Goal: Check status: Check status

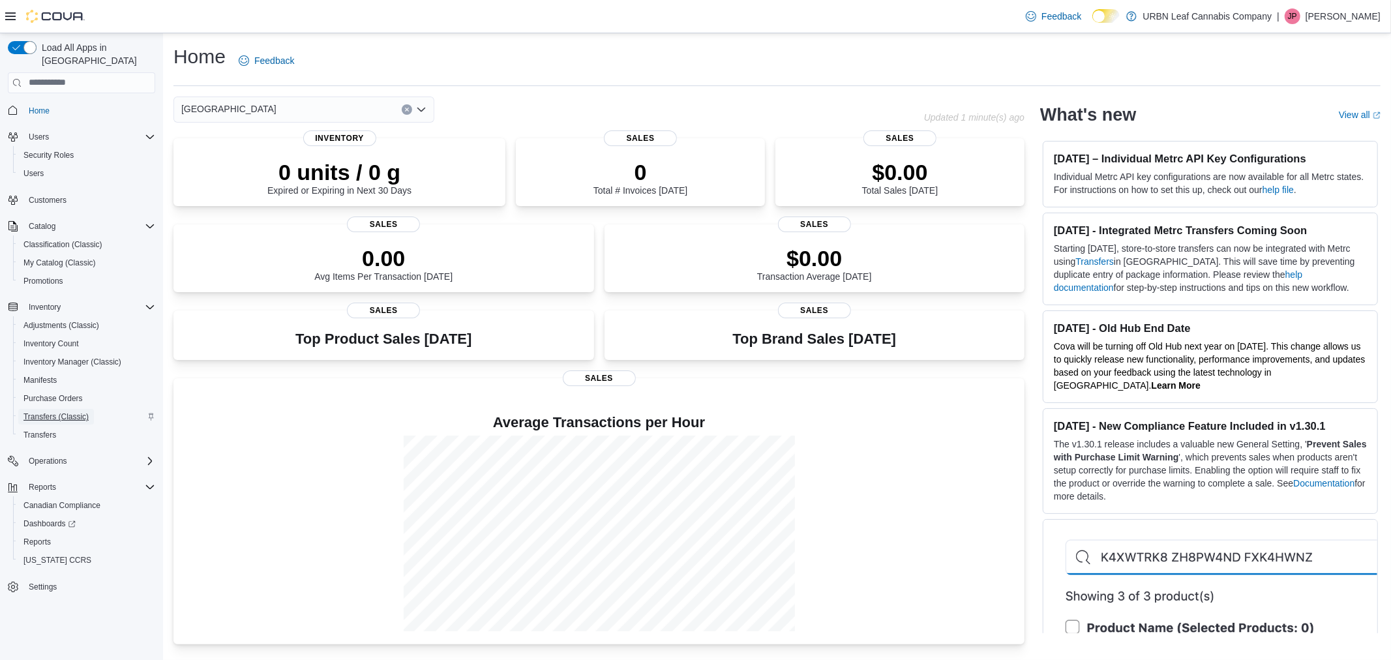
click at [72, 412] on span "Transfers (Classic)" at bounding box center [55, 417] width 65 height 10
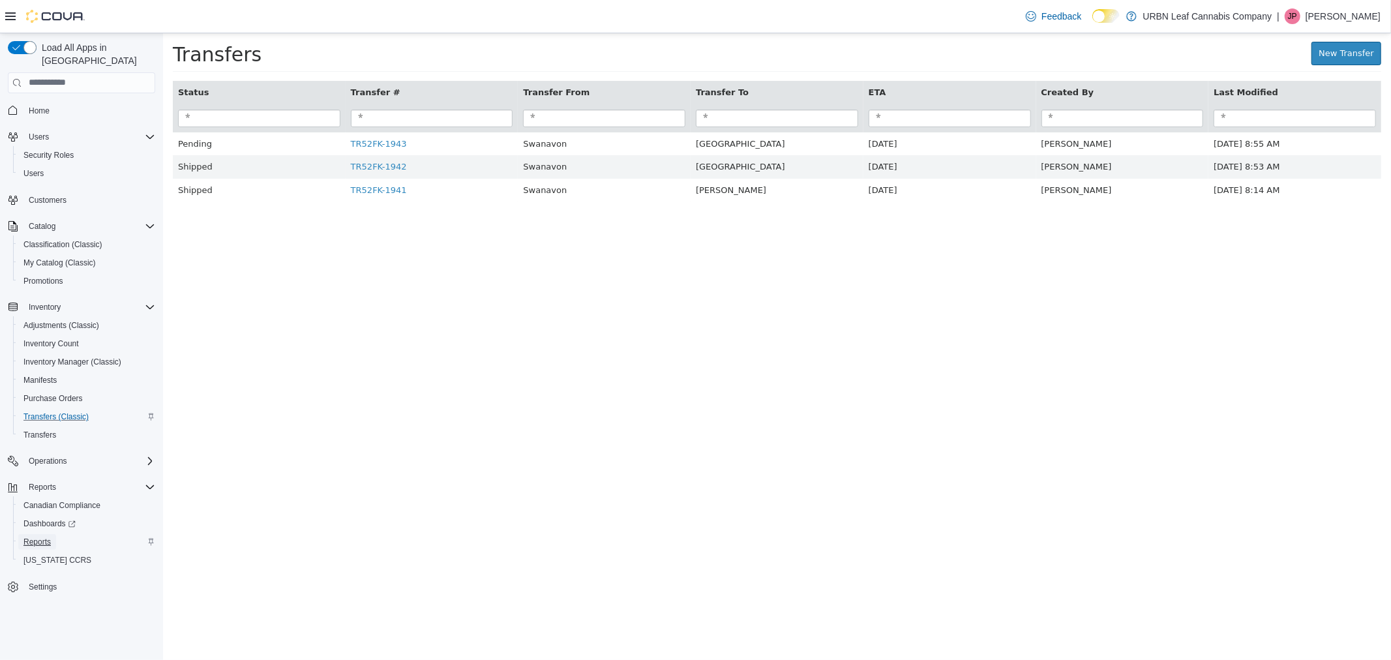
click at [41, 537] on span "Reports" at bounding box center [36, 542] width 27 height 10
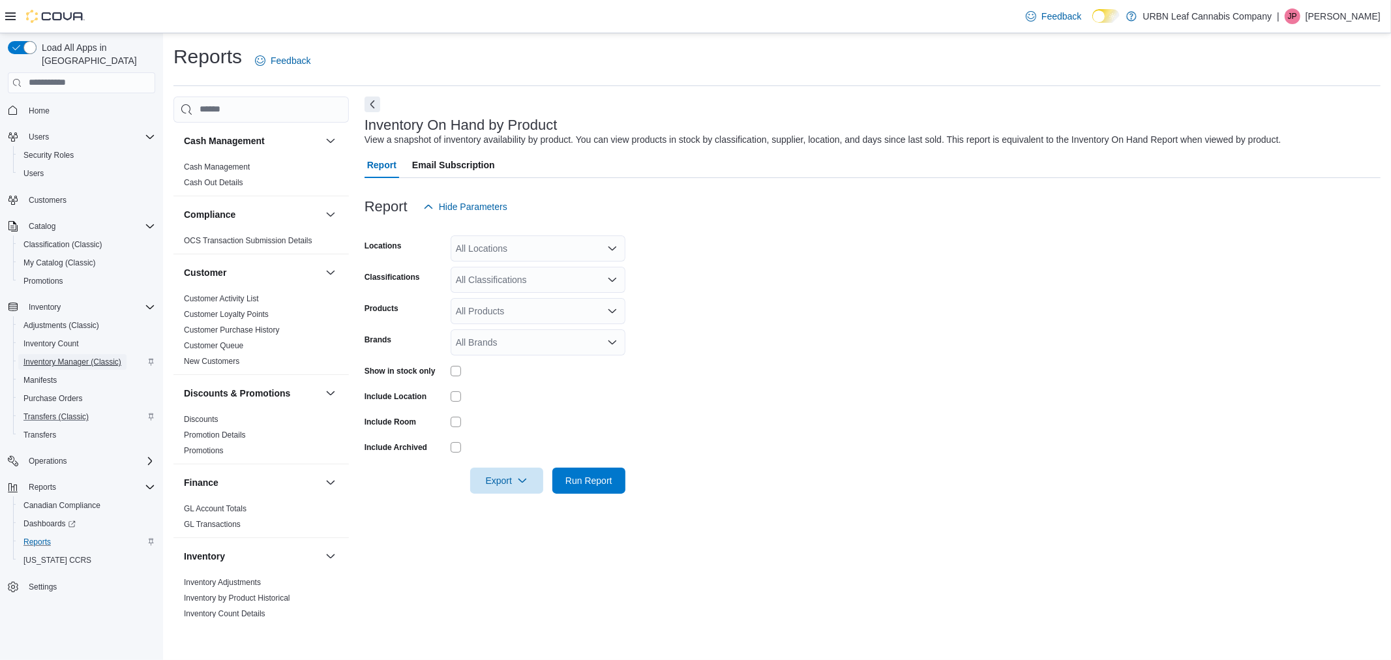
click at [63, 357] on span "Inventory Manager (Classic)" at bounding box center [72, 362] width 98 height 10
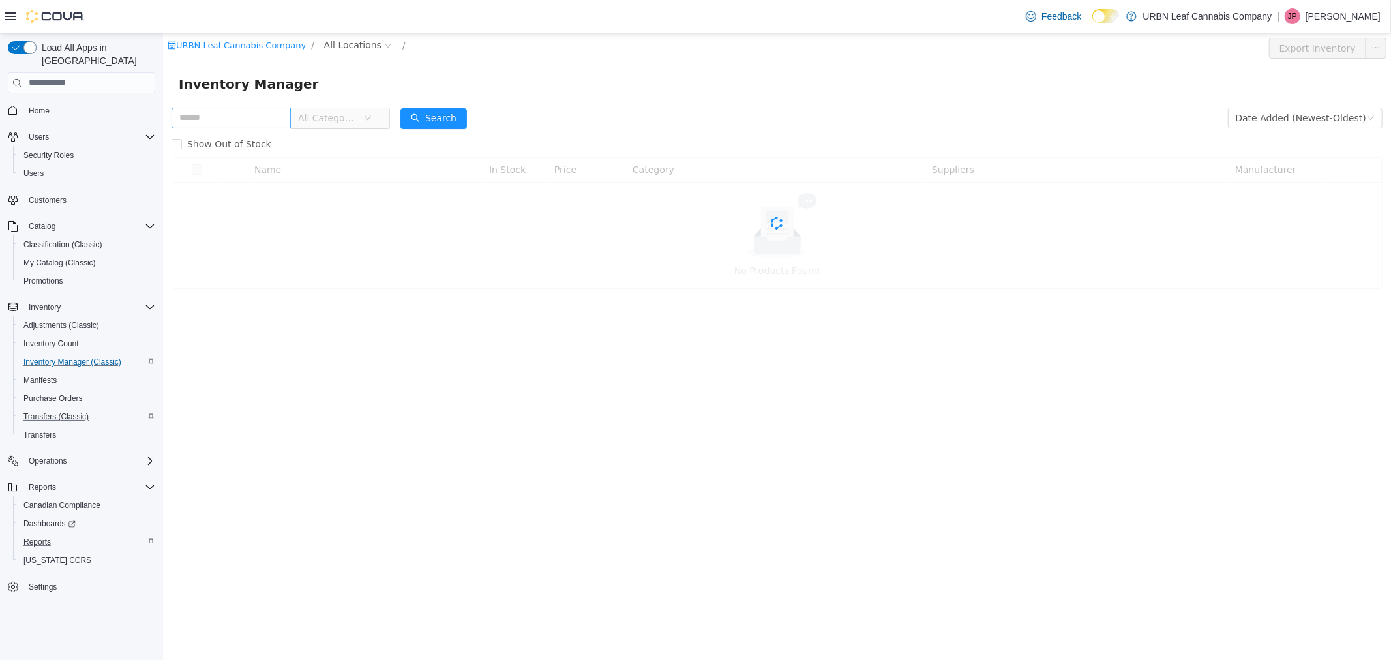
click at [246, 117] on input "text" at bounding box center [230, 117] width 119 height 21
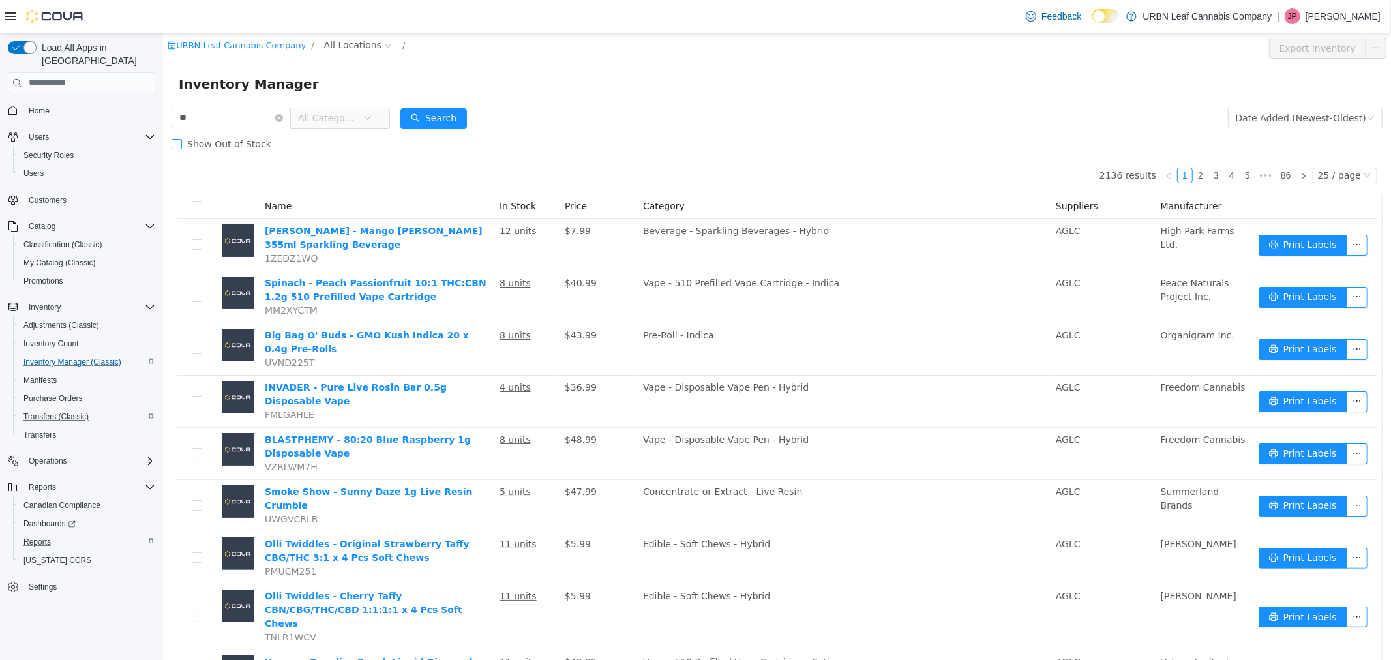
type input "*"
type input "*******"
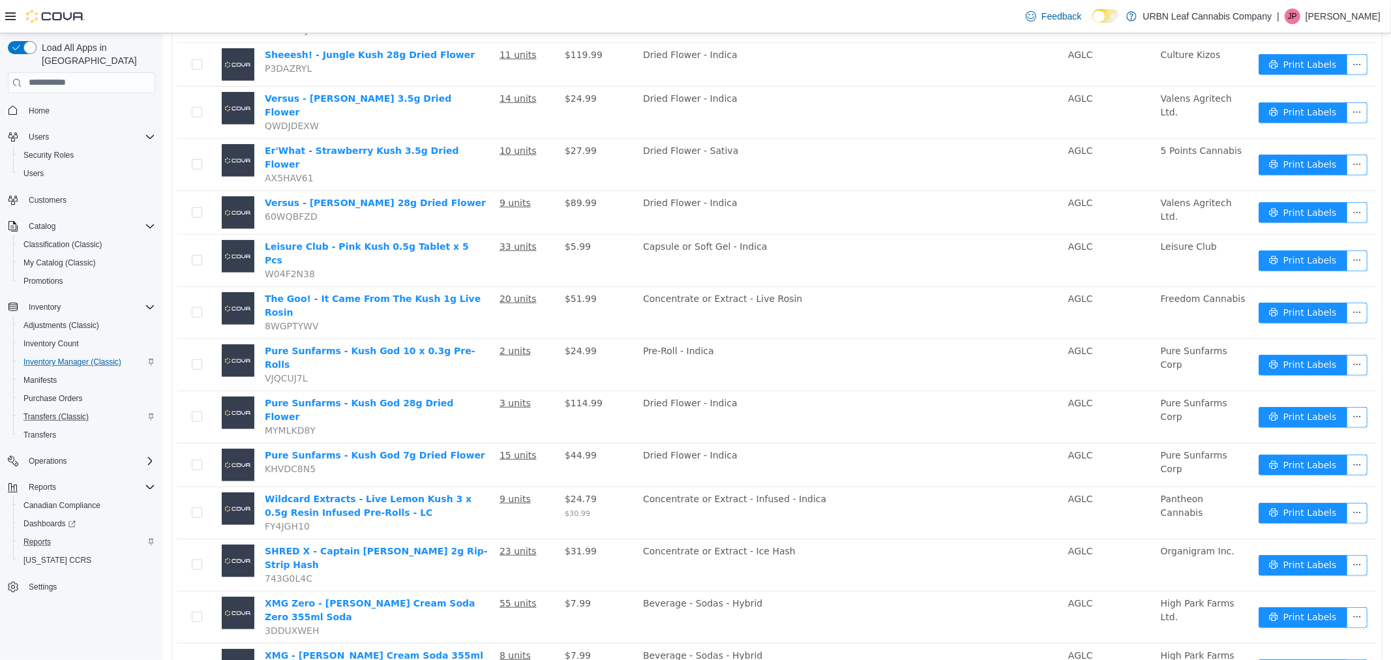
scroll to position [757, 0]
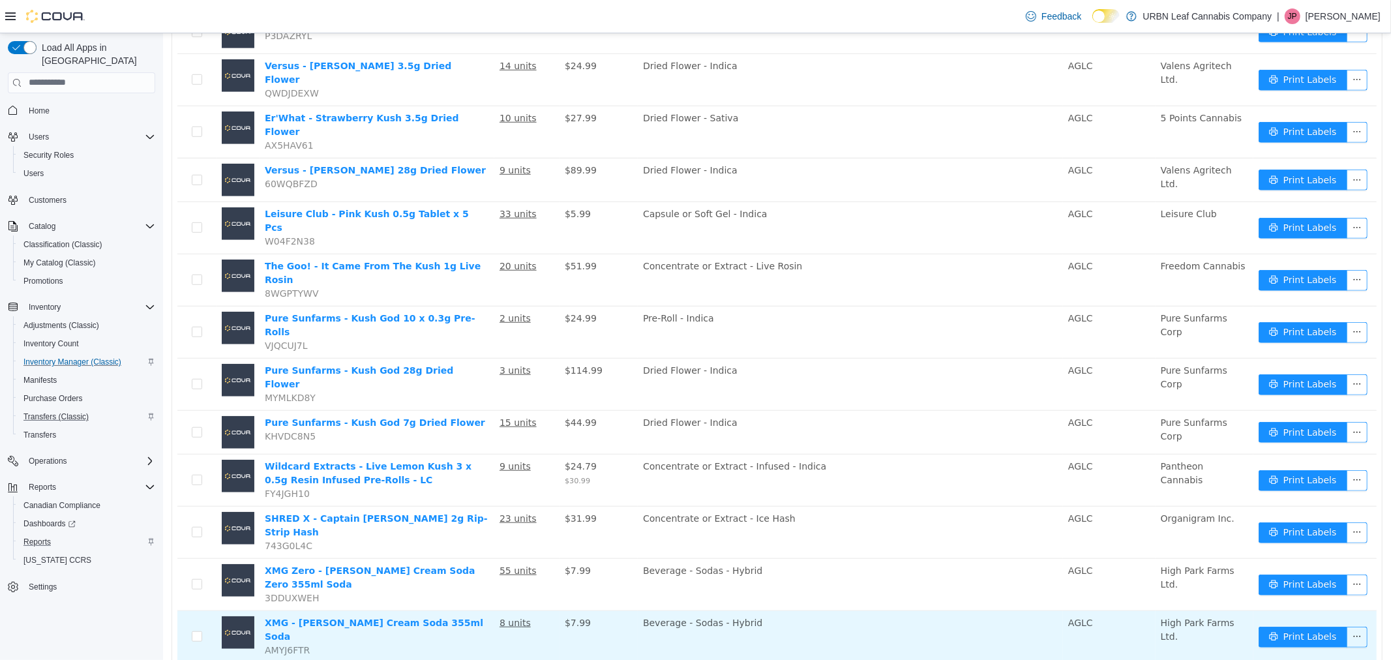
click at [505, 617] on u "8 units" at bounding box center [514, 622] width 31 height 10
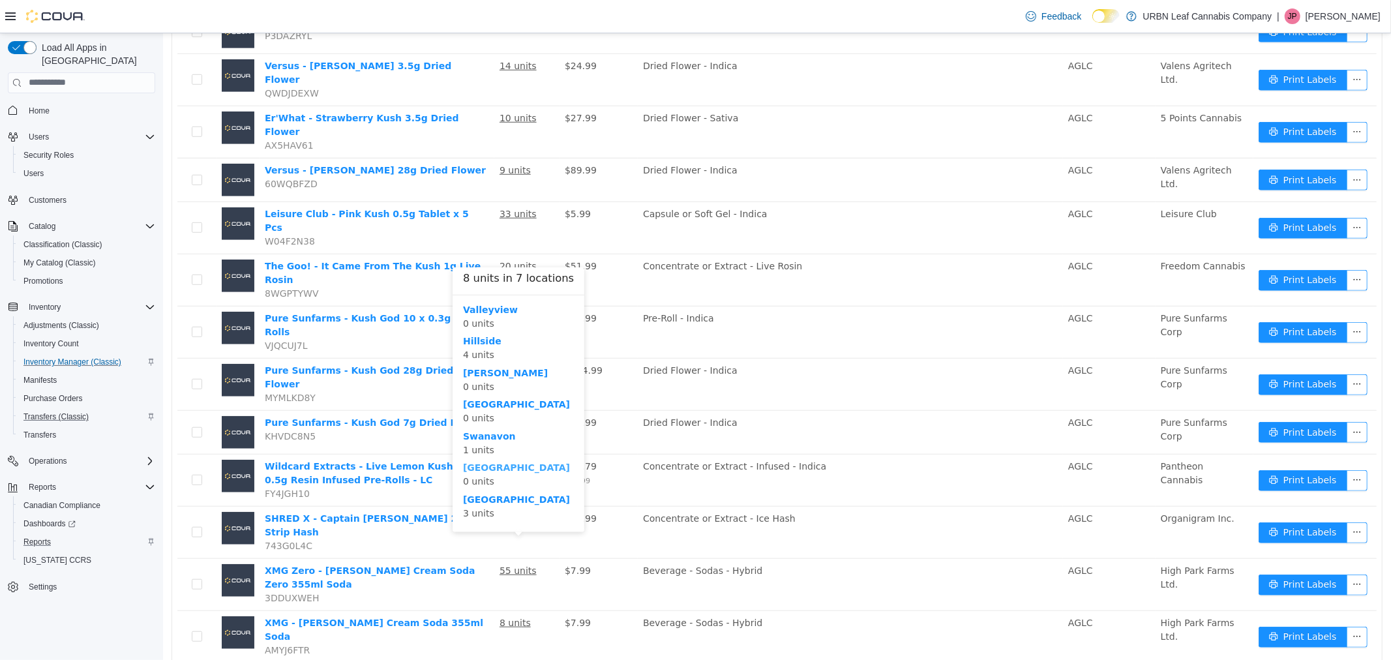
click at [481, 464] on b "Clareview" at bounding box center [515, 467] width 107 height 10
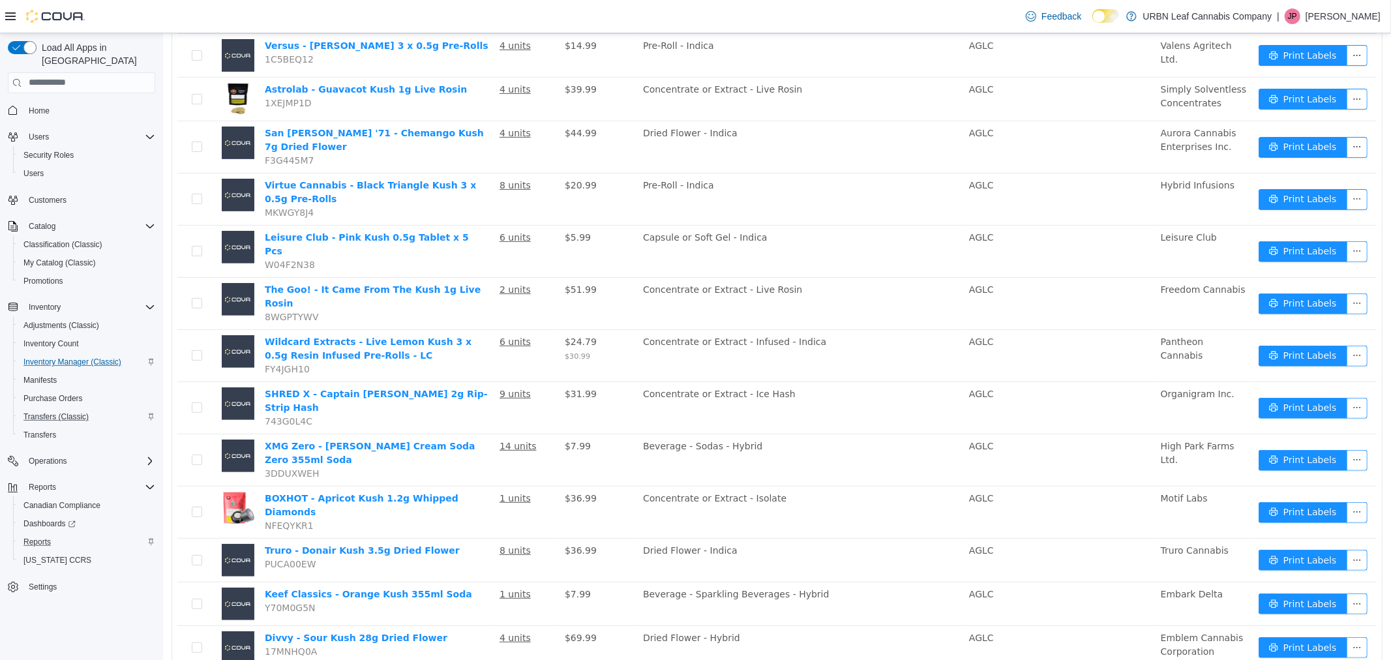
scroll to position [339, 0]
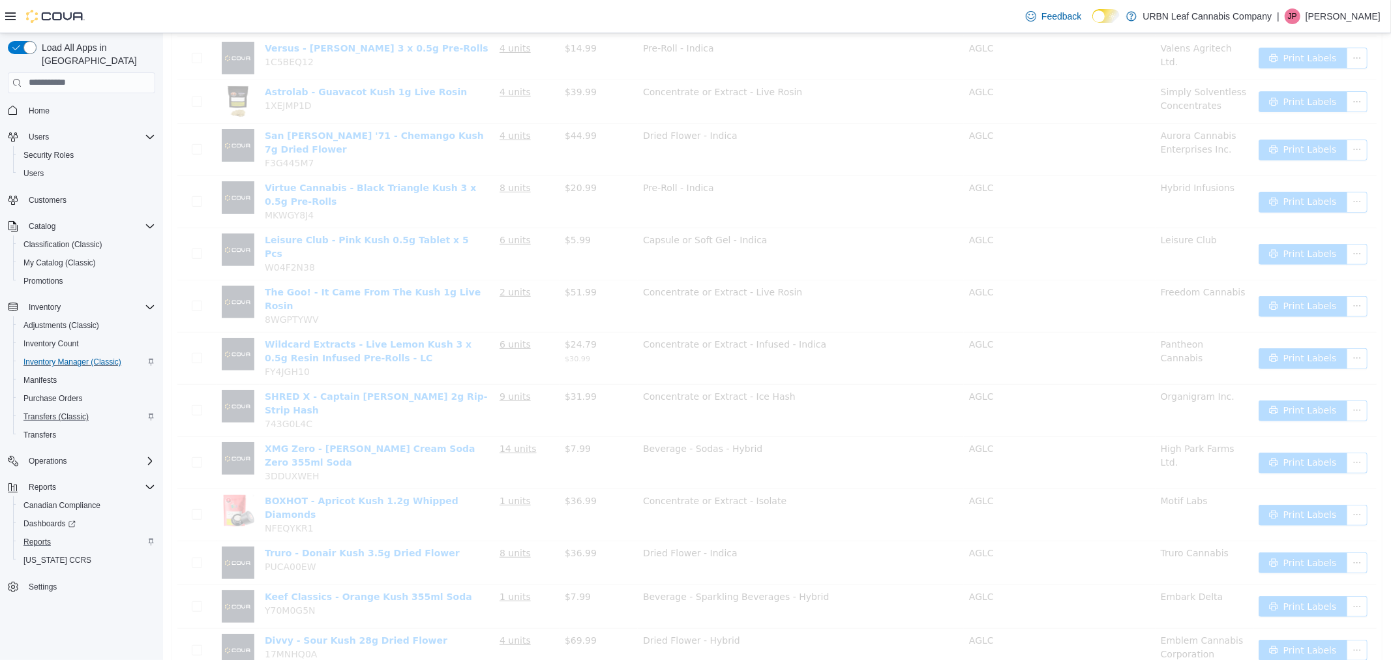
scroll to position [757, 0]
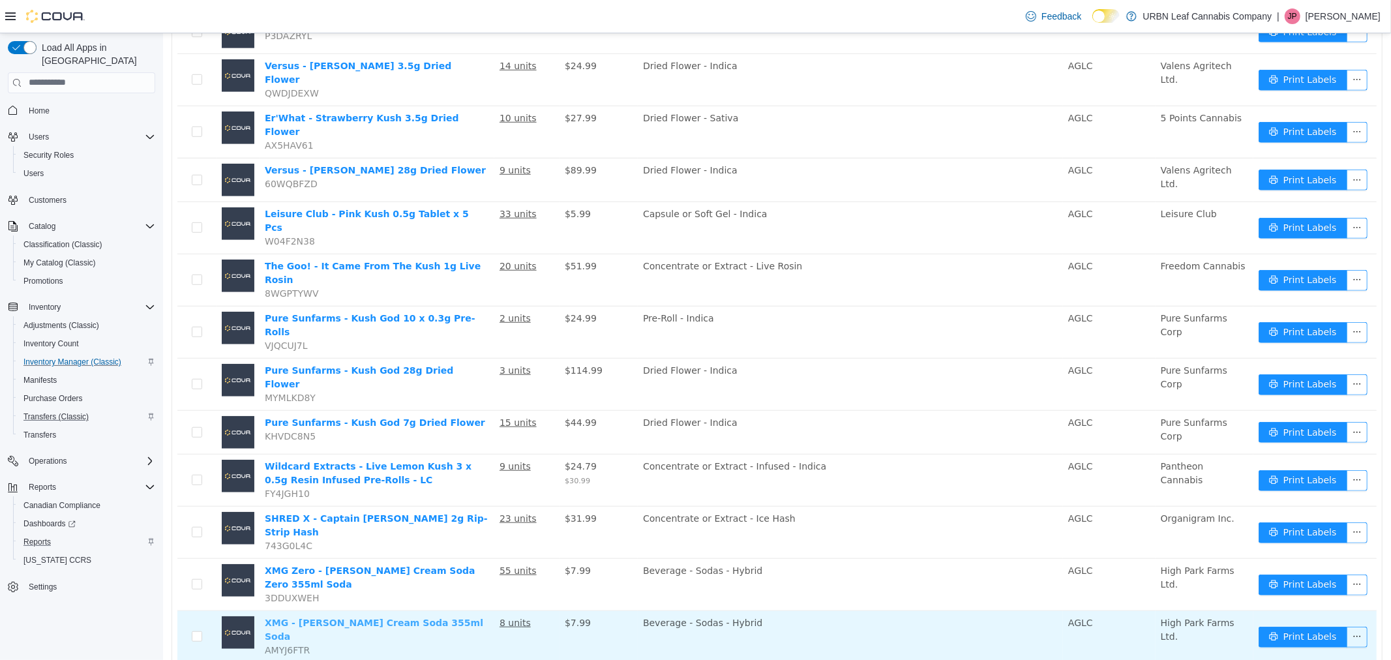
click at [359, 617] on link "XMG - [PERSON_NAME] Cream Soda 355ml Soda" at bounding box center [373, 629] width 218 height 24
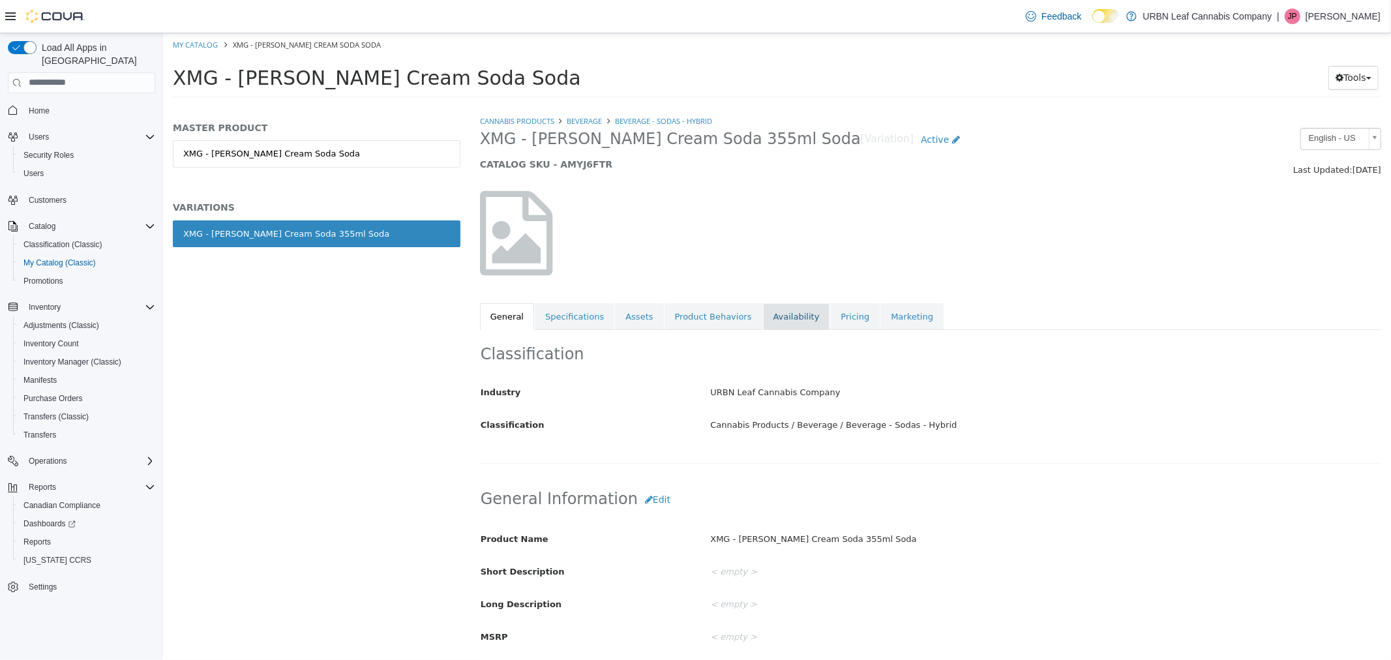
click at [775, 323] on link "Availability" at bounding box center [795, 316] width 67 height 27
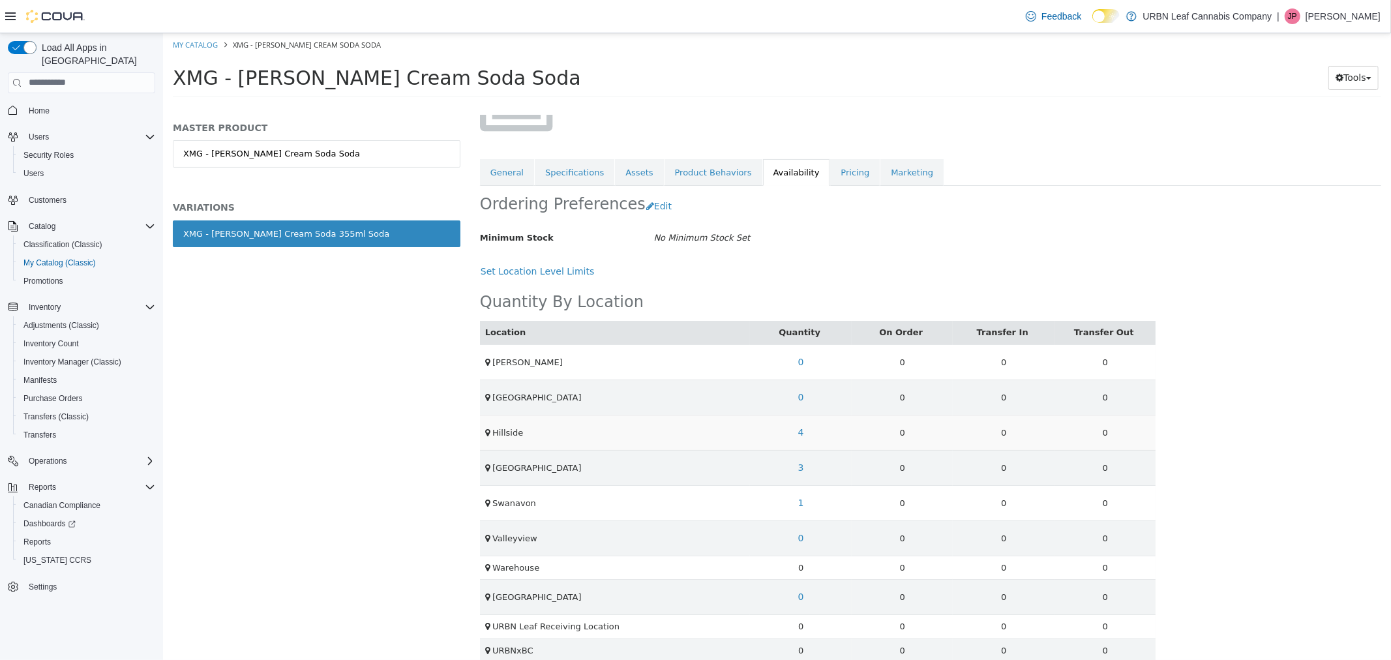
scroll to position [164, 0]
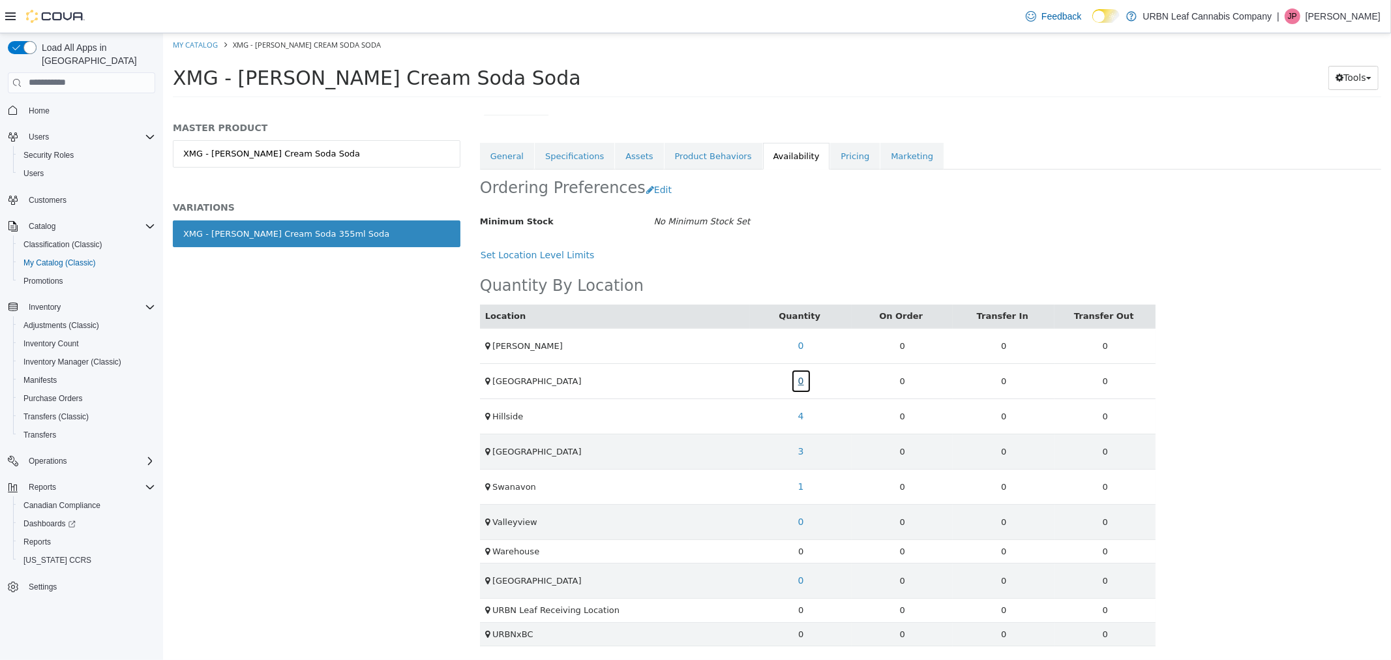
click at [799, 383] on link "0" at bounding box center [800, 380] width 20 height 24
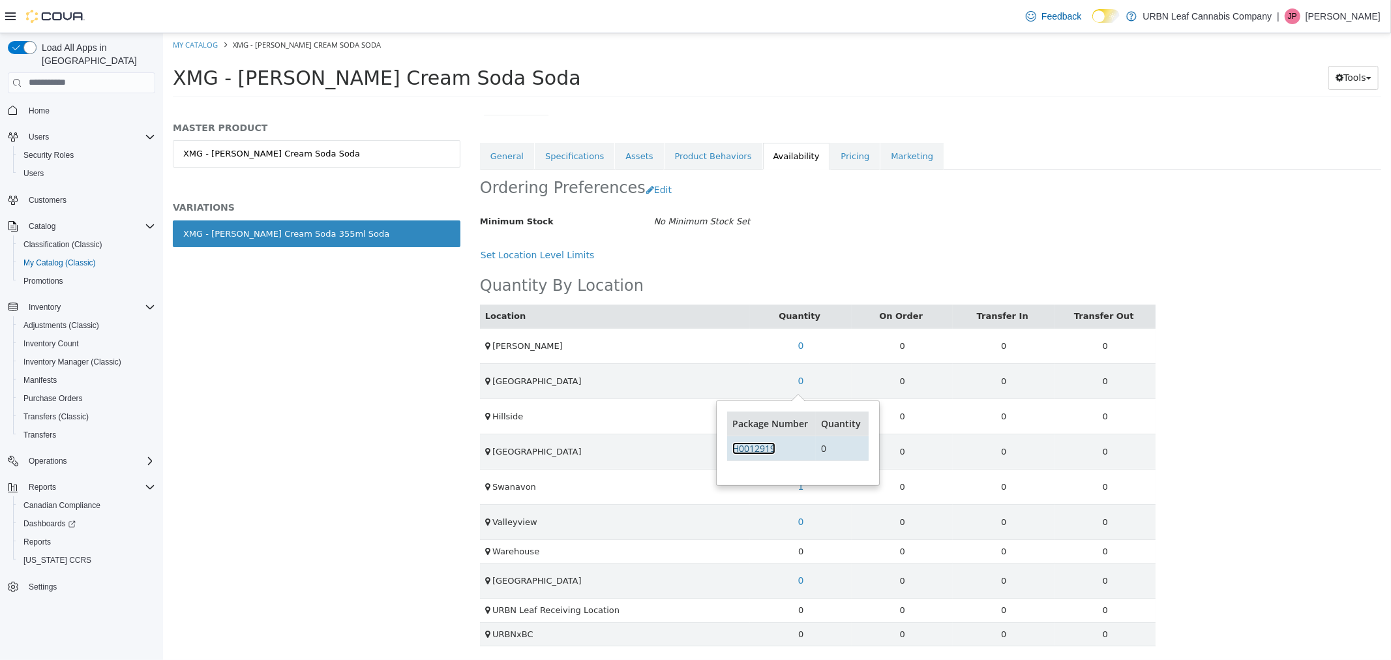
click at [764, 443] on link "H0012919" at bounding box center [753, 448] width 43 height 12
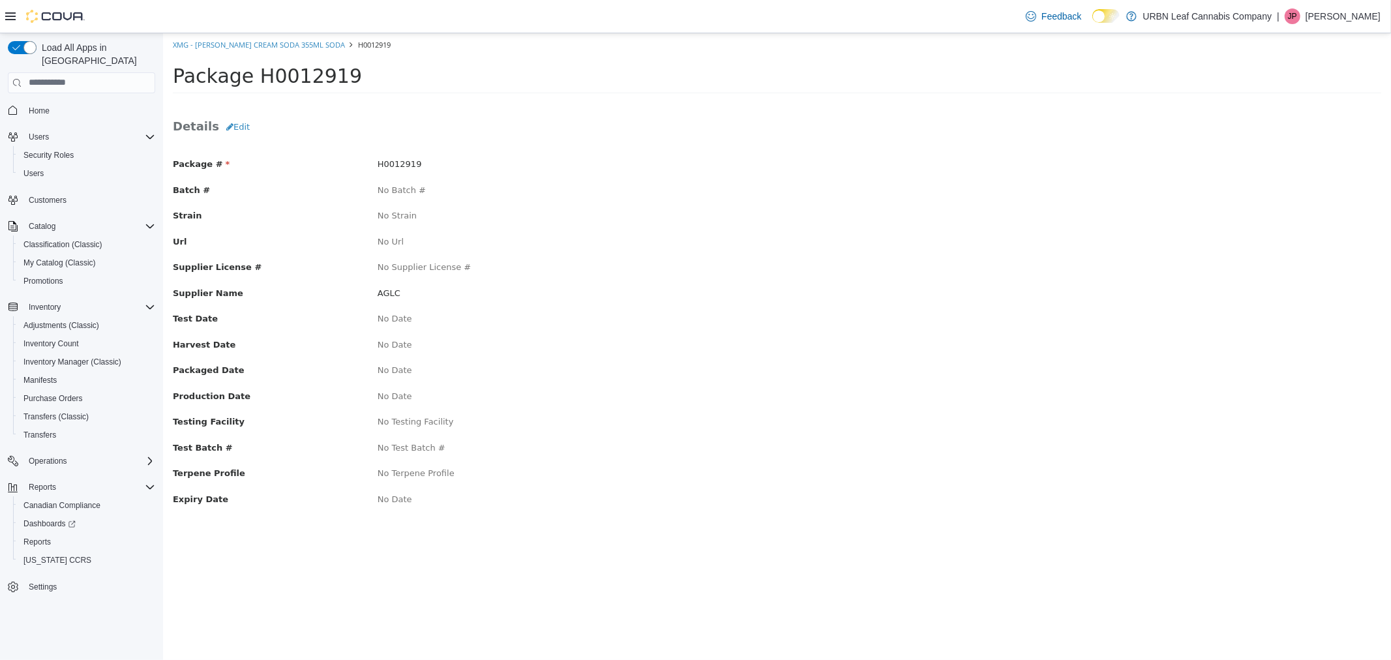
drag, startPoint x: 361, startPoint y: 74, endPoint x: 249, endPoint y: 85, distance: 112.1
click at [249, 85] on div "Package H0012919" at bounding box center [750, 76] width 1157 height 22
copy span "H0012919"
drag, startPoint x: 55, startPoint y: 526, endPoint x: 64, endPoint y: 519, distance: 11.2
click at [54, 534] on link "Reports" at bounding box center [37, 542] width 38 height 16
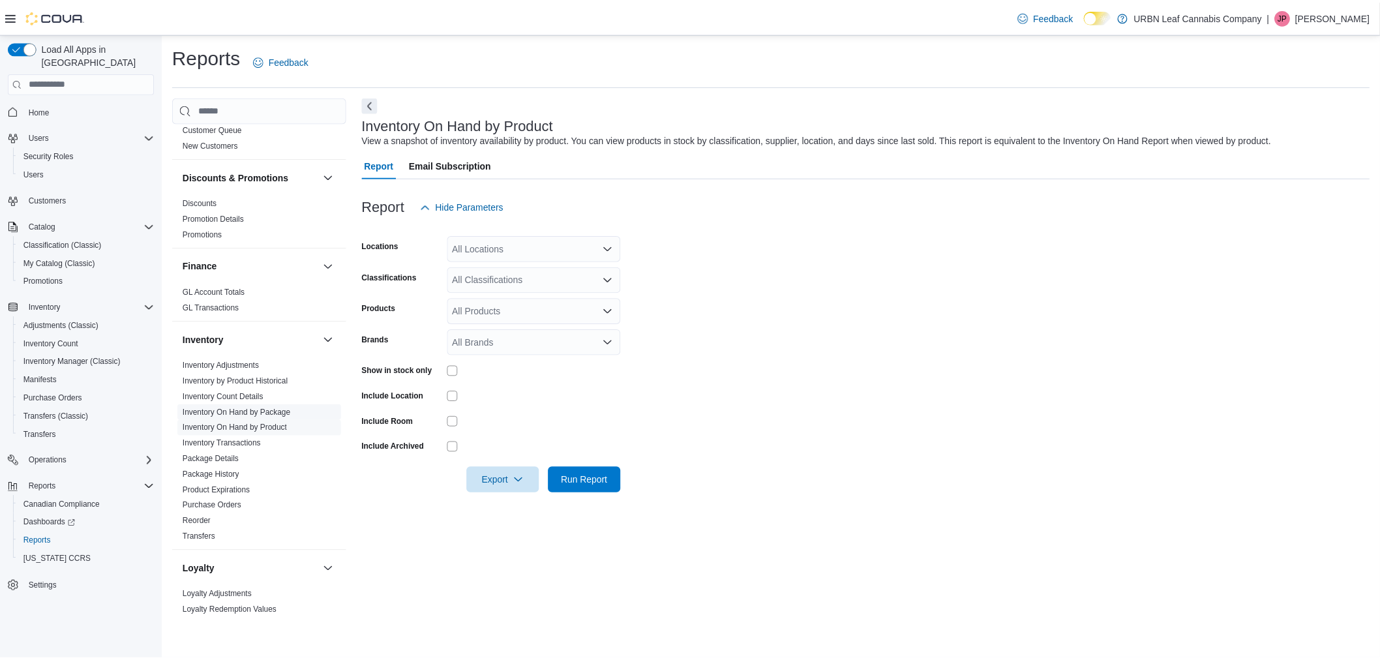
scroll to position [217, 0]
click at [256, 413] on link "Inventory On Hand by Package" at bounding box center [238, 412] width 109 height 9
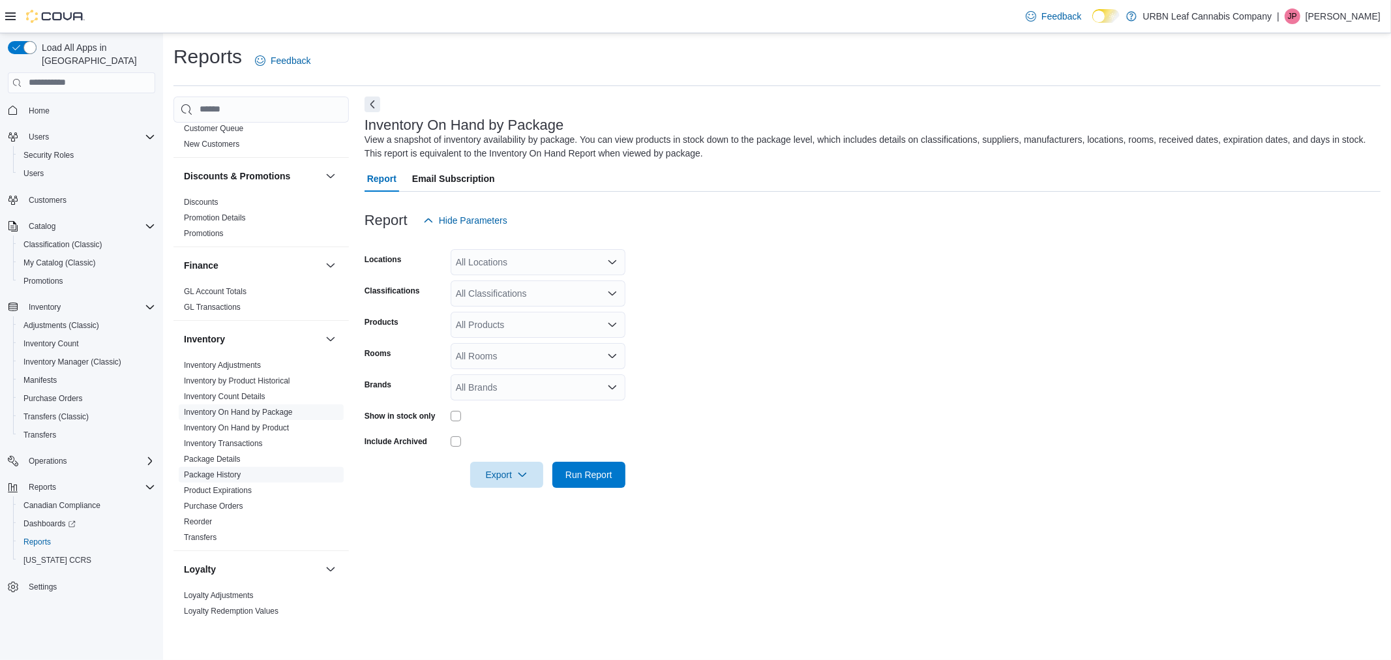
click at [226, 475] on link "Package History" at bounding box center [212, 474] width 57 height 9
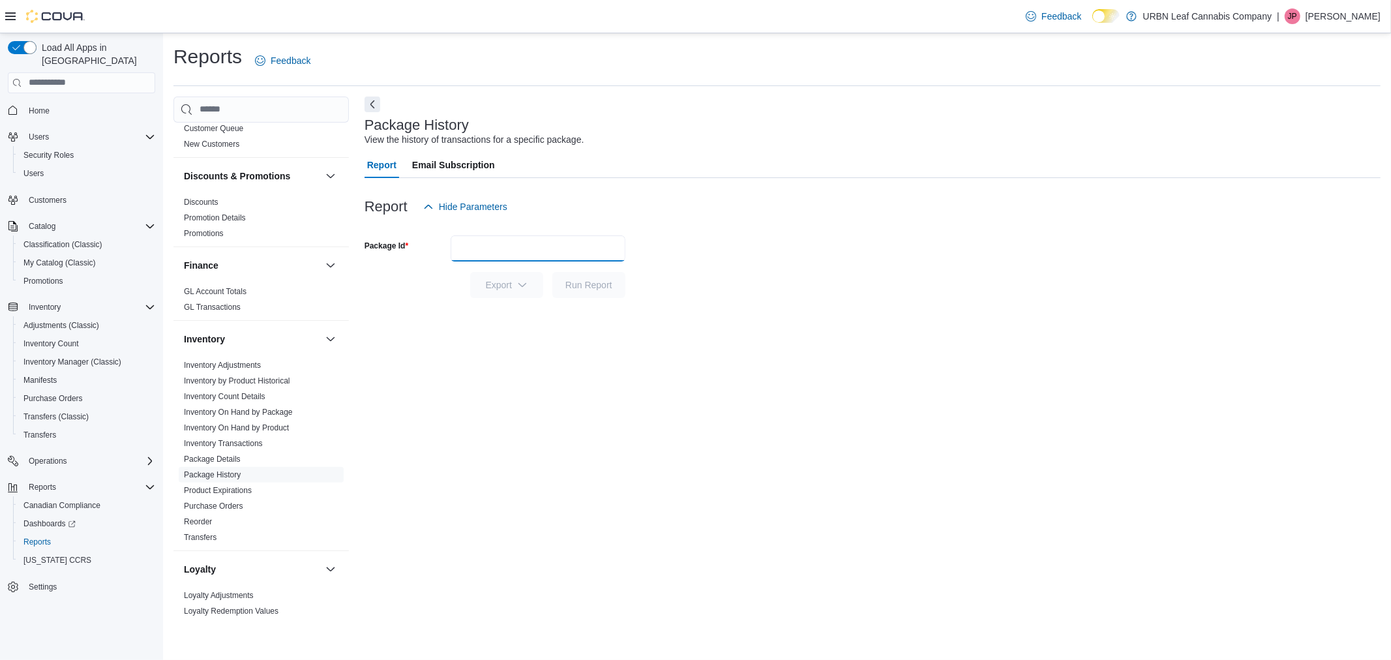
click at [529, 252] on input "Package Id" at bounding box center [538, 248] width 175 height 26
paste input "********"
type input "********"
click at [577, 286] on span "Run Report" at bounding box center [588, 284] width 47 height 13
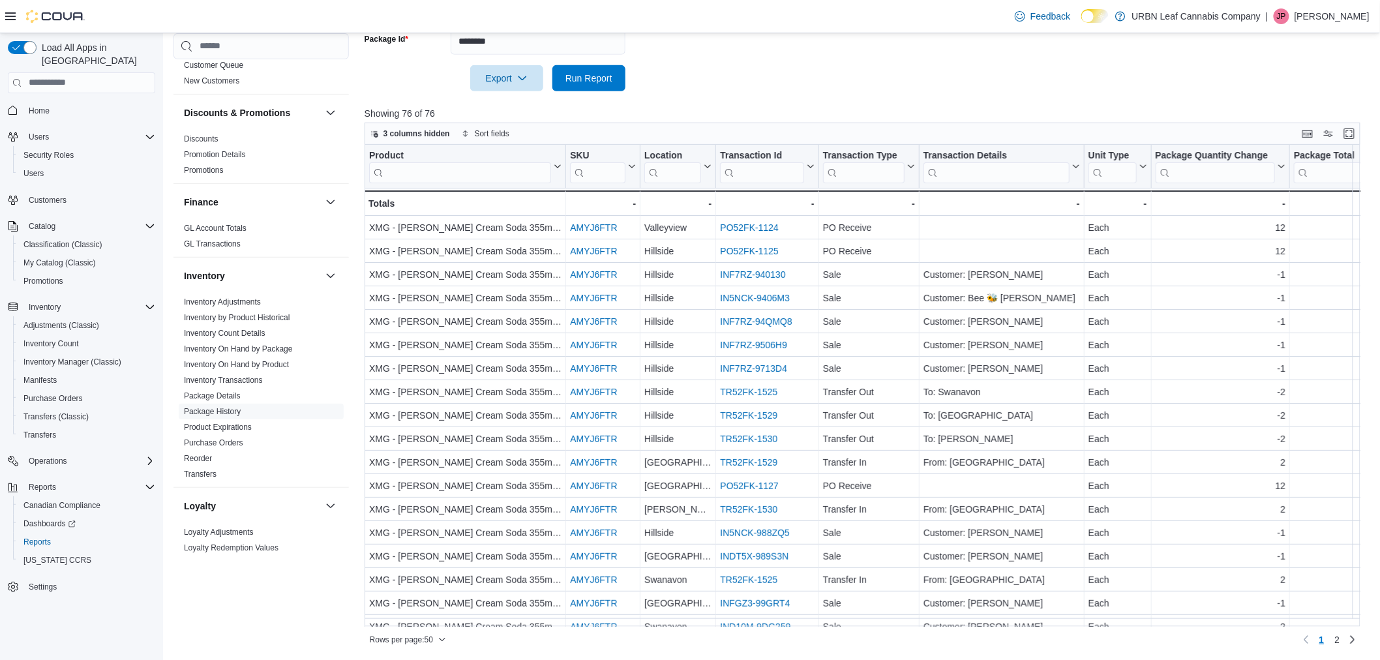
click at [663, 178] on div "Product Click to view column header actions SKU Click to view column header act…" at bounding box center [868, 386] width 1006 height 483
click at [666, 174] on input "search" at bounding box center [672, 172] width 57 height 21
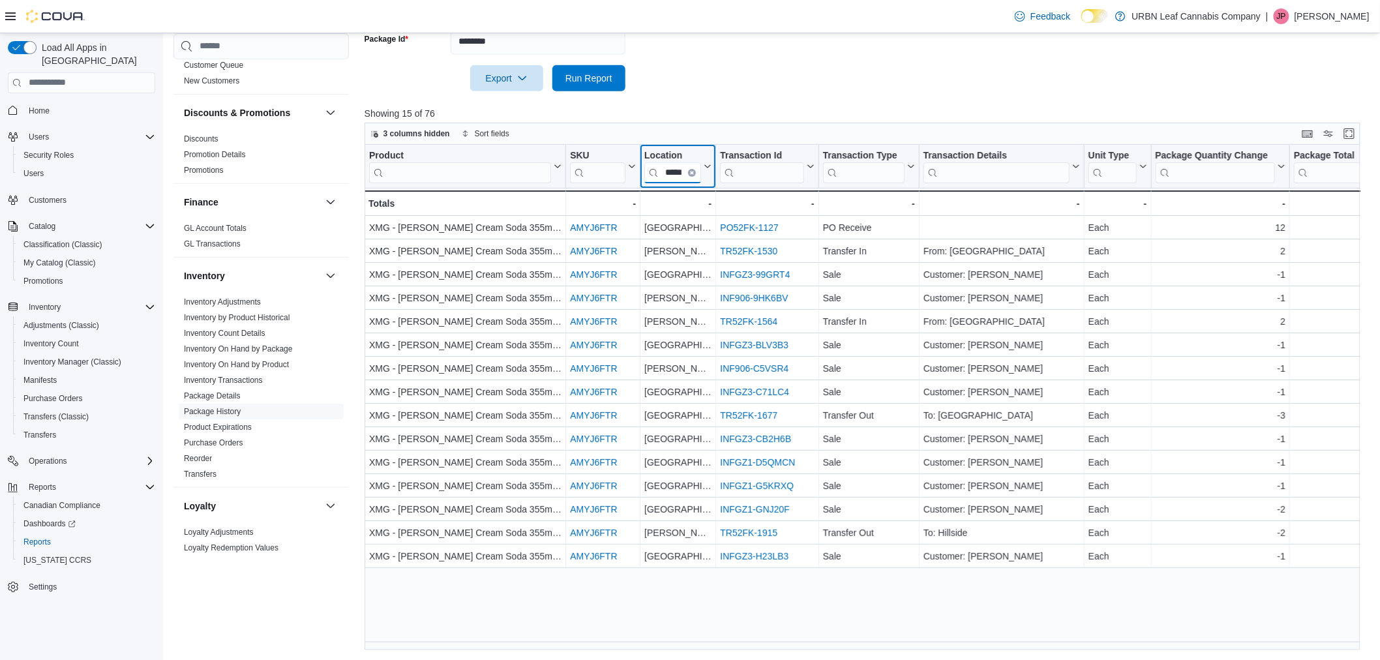
scroll to position [0, 2]
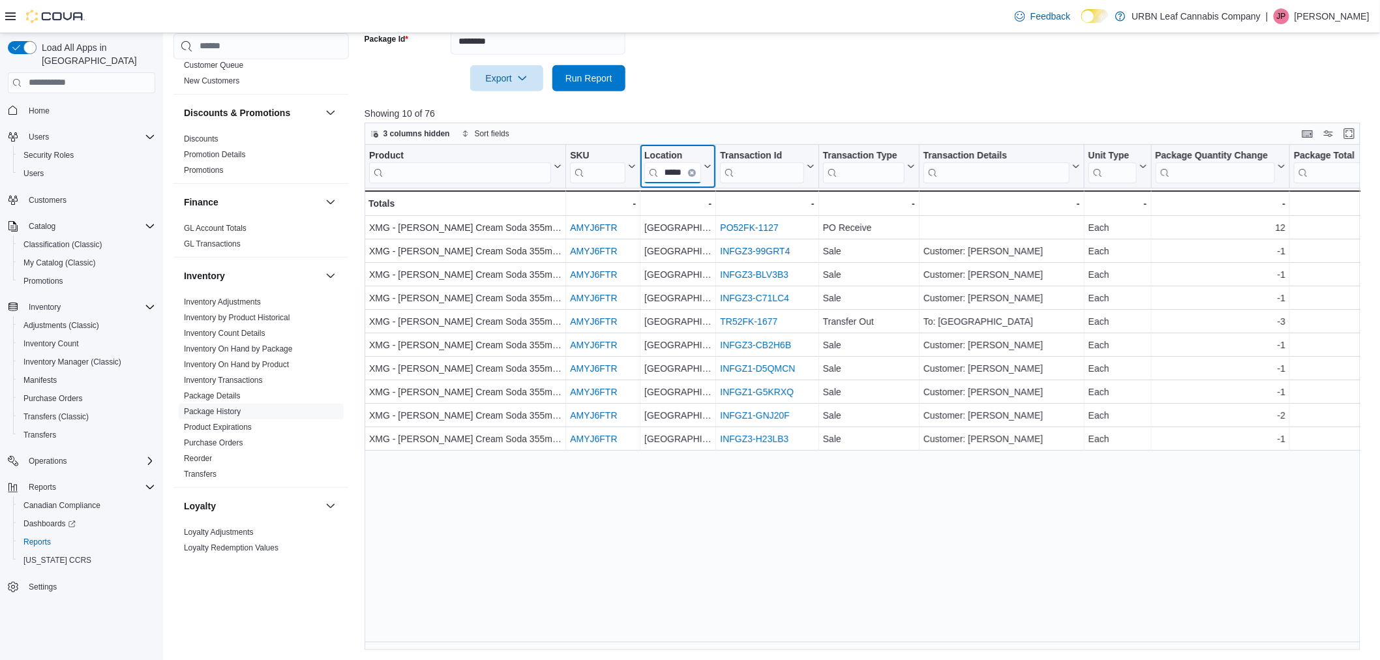
type input "*****"
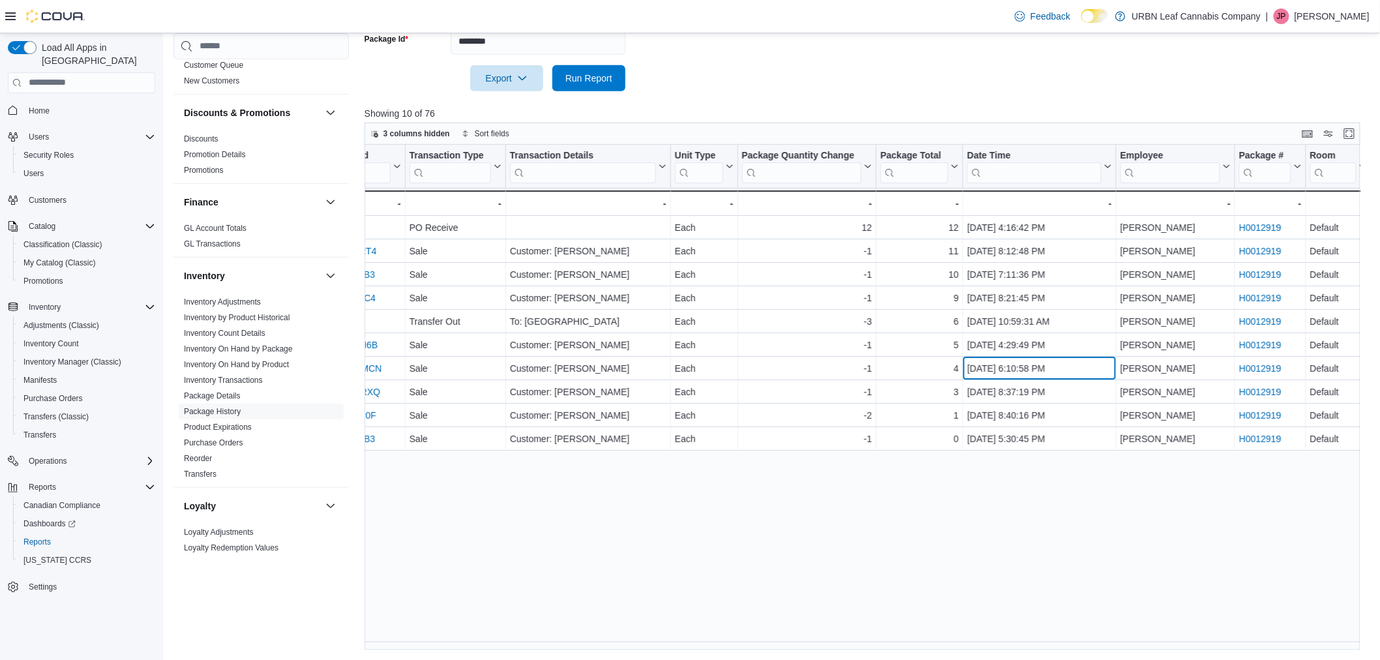
scroll to position [0, 159]
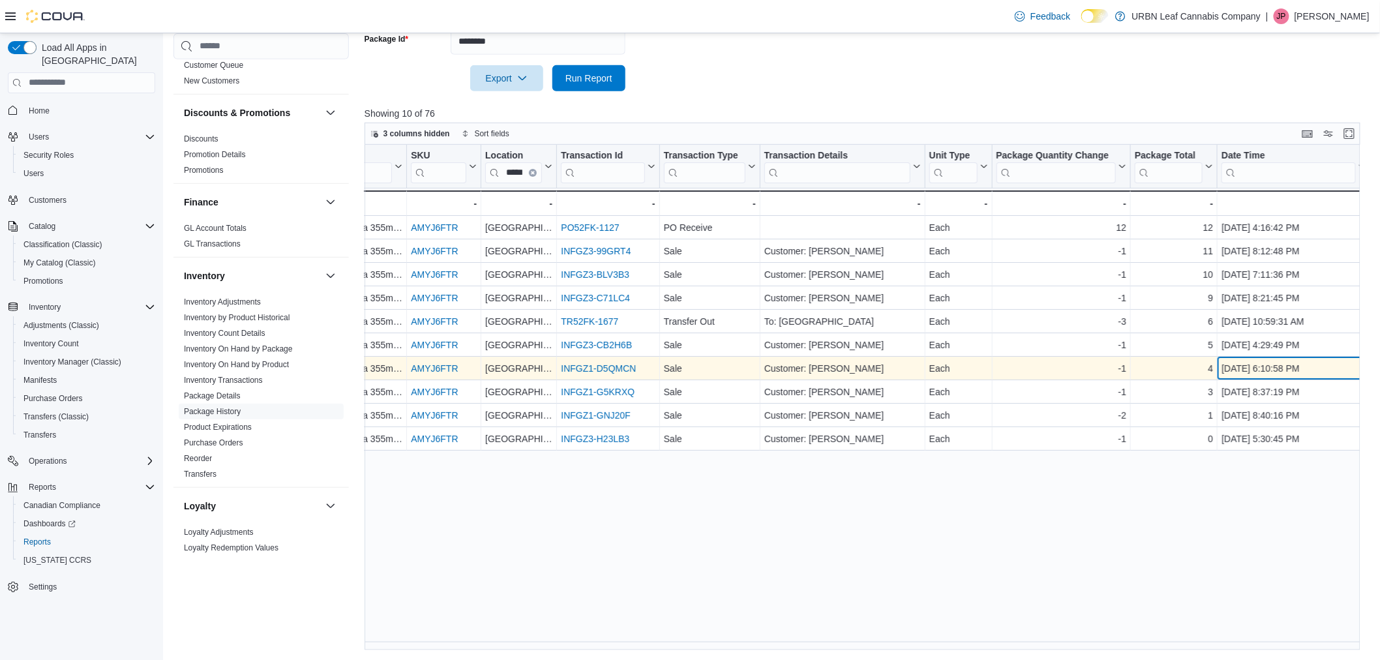
drag, startPoint x: 1001, startPoint y: 367, endPoint x: 974, endPoint y: 367, distance: 26.7
click at [974, 367] on div "Clareview - Location, column 3, row 7 INFGZ1-D5QMCN - Transaction Id URL, colum…" at bounding box center [915, 368] width 1420 height 23
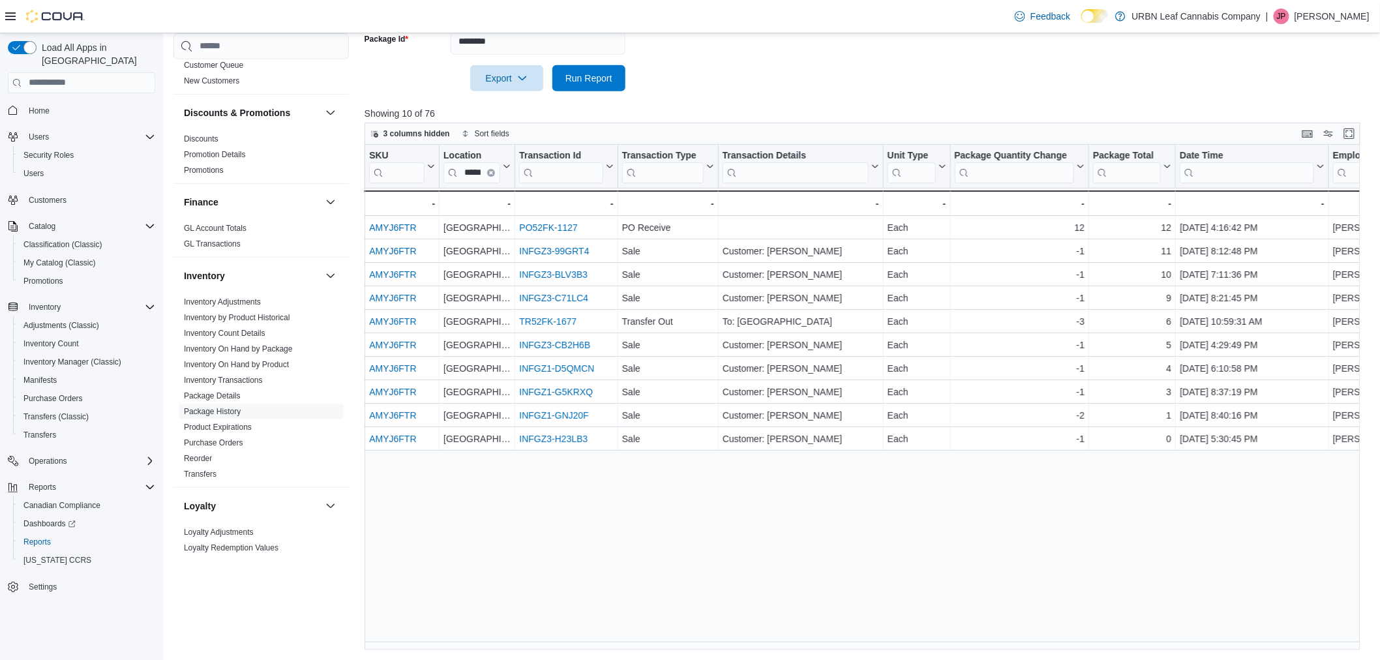
scroll to position [0, 307]
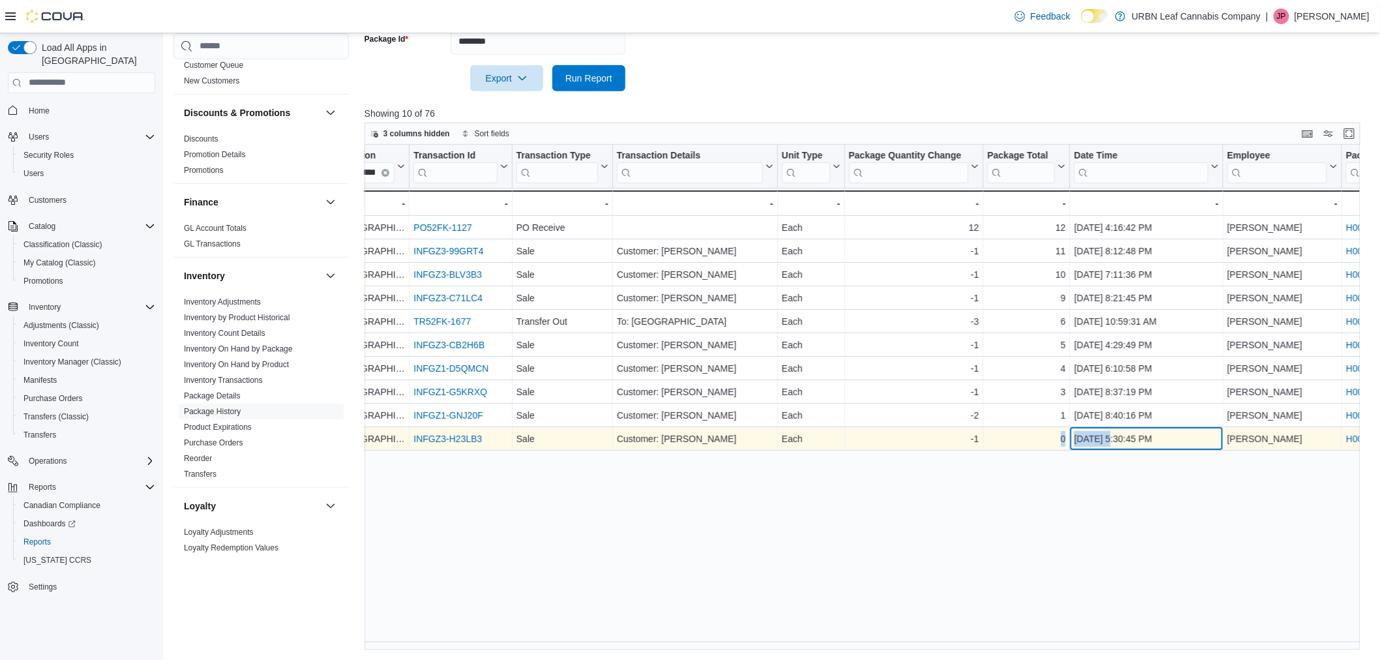
drag, startPoint x: 1105, startPoint y: 434, endPoint x: 1057, endPoint y: 437, distance: 49.0
click at [1057, 437] on div "Clareview - Location, column 3, row 10 INFGZ3-H23LB3 - Transaction Id URL, colu…" at bounding box center [768, 438] width 1420 height 23
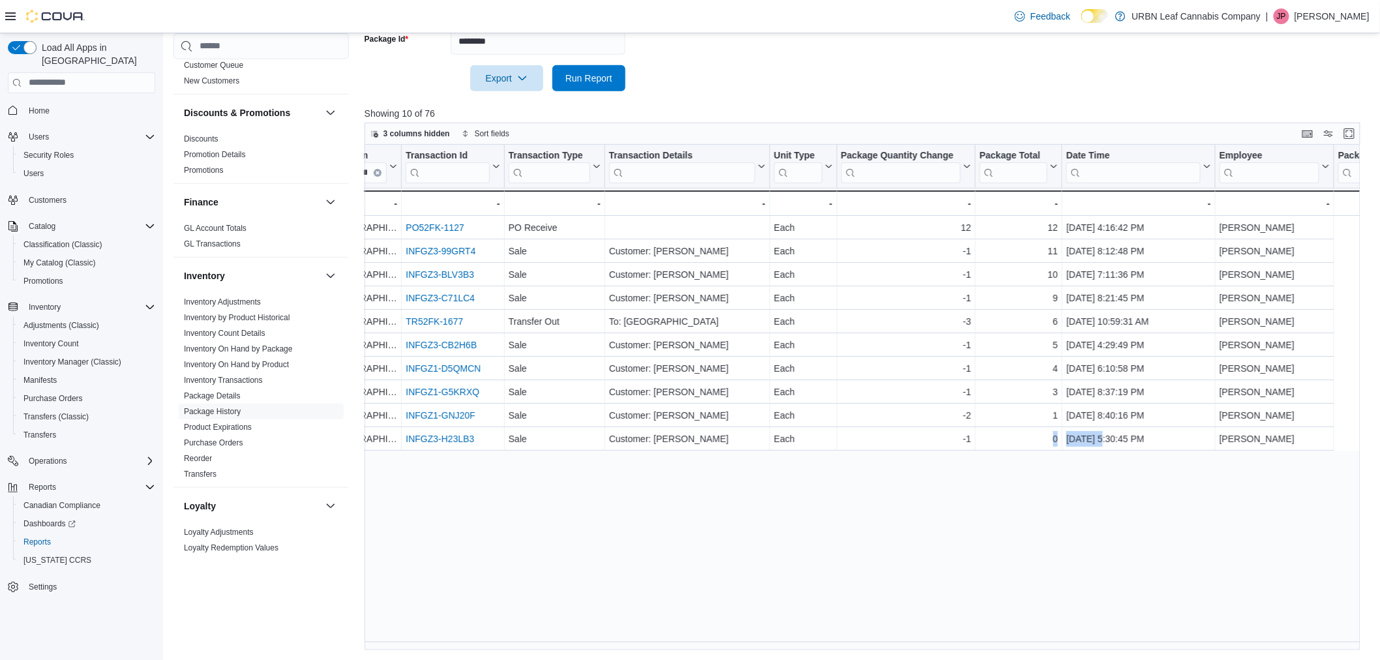
scroll to position [0, 413]
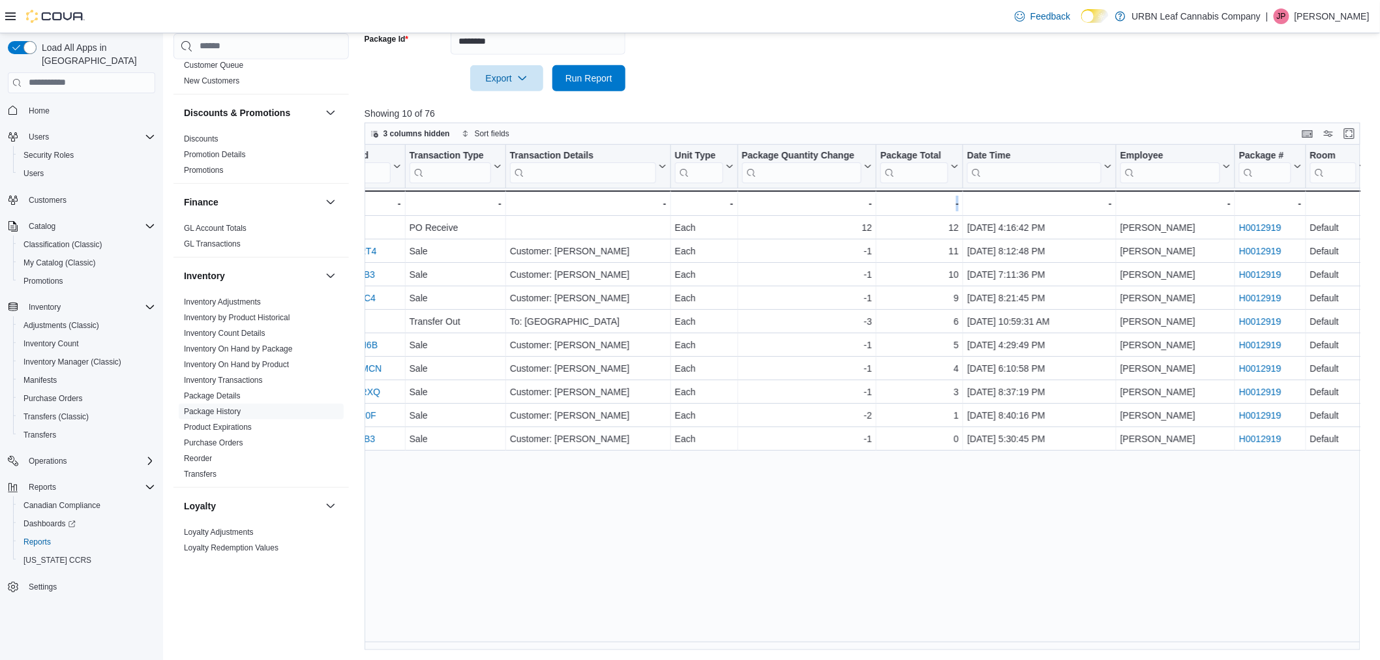
drag, startPoint x: 1043, startPoint y: 640, endPoint x: 908, endPoint y: 630, distance: 135.4
click at [908, 630] on div "Product Click to view column header actions SKU Click to view column header act…" at bounding box center [868, 398] width 1006 height 506
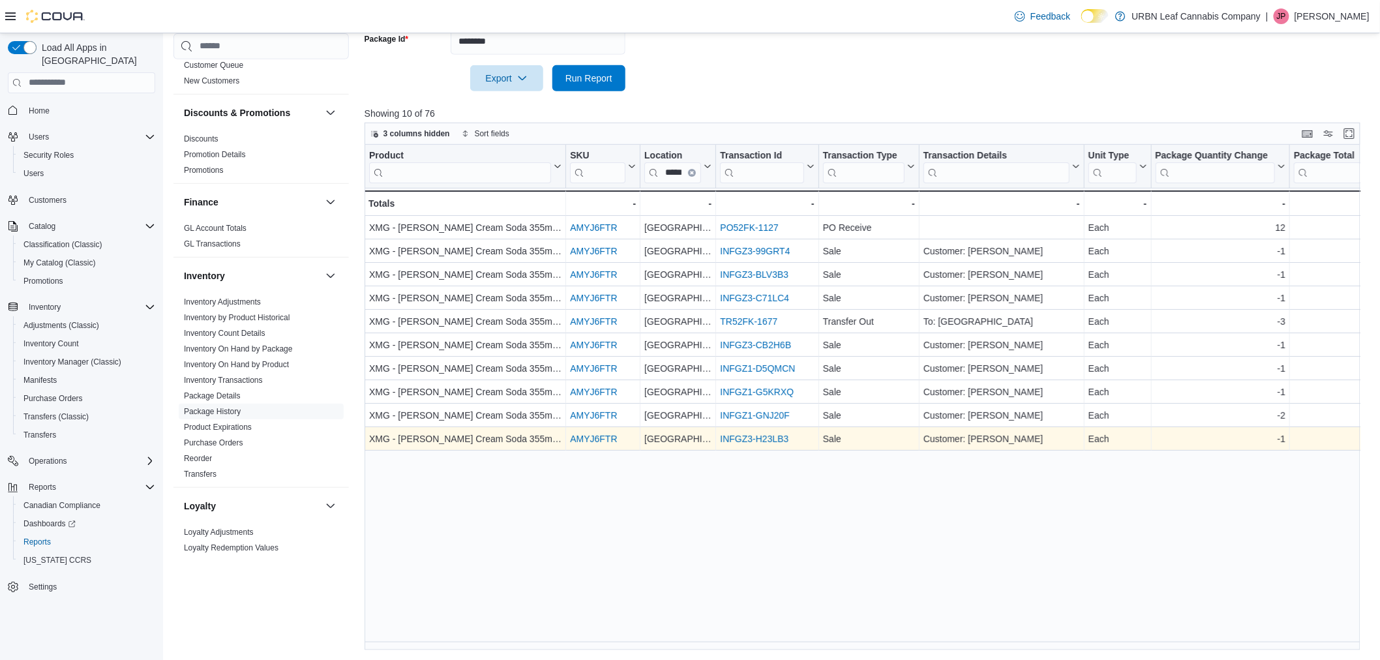
click at [592, 436] on link "AMYJ6FTR" at bounding box center [593, 439] width 47 height 10
click at [768, 436] on link "INFGZ3-H23LB3" at bounding box center [754, 439] width 68 height 10
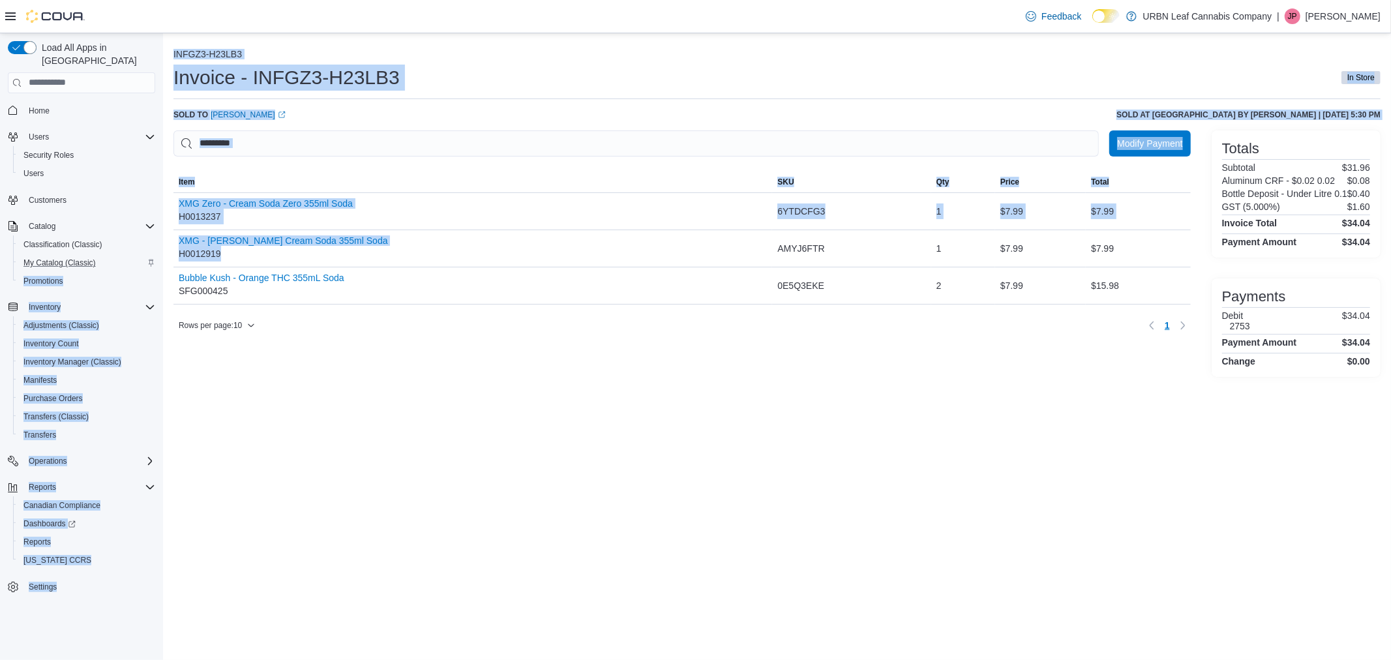
drag, startPoint x: 379, startPoint y: 250, endPoint x: 153, endPoint y: 243, distance: 225.8
click at [154, 242] on div "Load All Apps in New Hub Home Users Security Roles Users Customers Catalog Clas…" at bounding box center [695, 346] width 1391 height 627
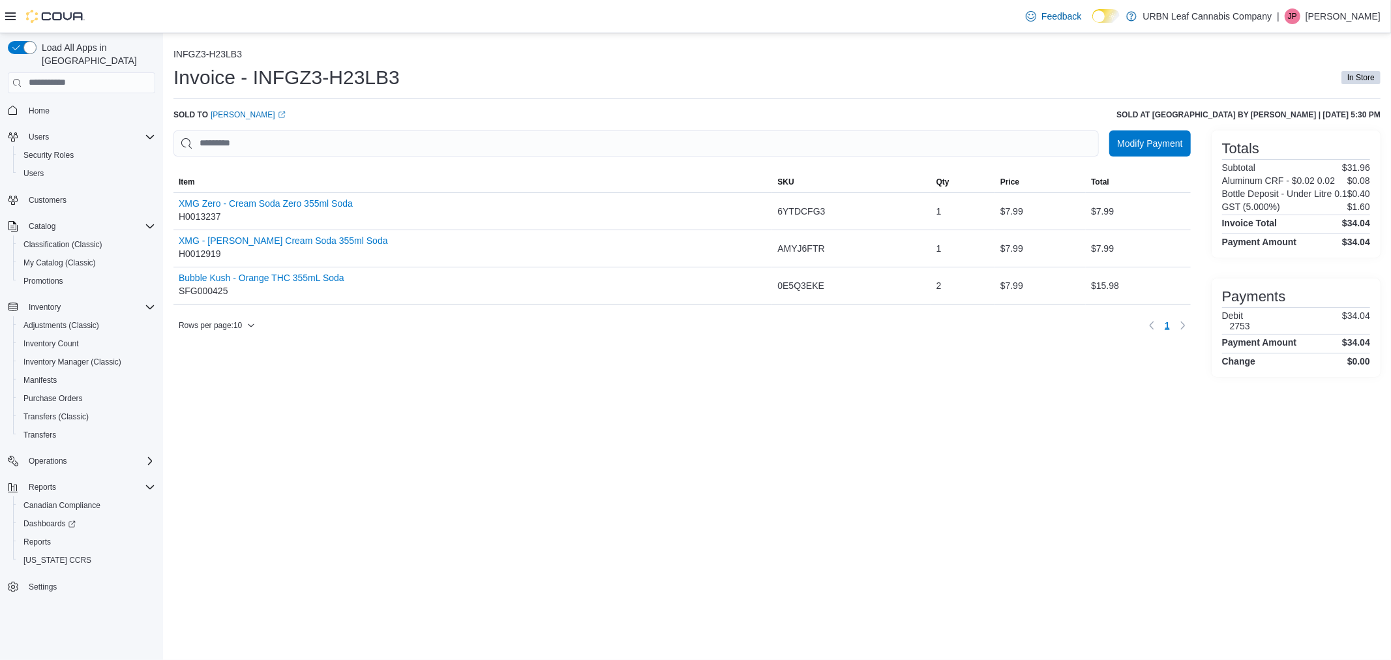
click at [581, 359] on div "Modify Payment Sorting MemoryTable from EuiInMemoryTable; Page 1 of 1. Item SKU…" at bounding box center [681, 253] width 1017 height 247
click at [562, 458] on div "INFGZ3-H23LB3 Invoice - INFGZ3-H23LB3 In Store Sold to [PERSON_NAME] (opens in …" at bounding box center [777, 346] width 1228 height 627
